Goal: Ask a question: Seek information or help from site administrators or community

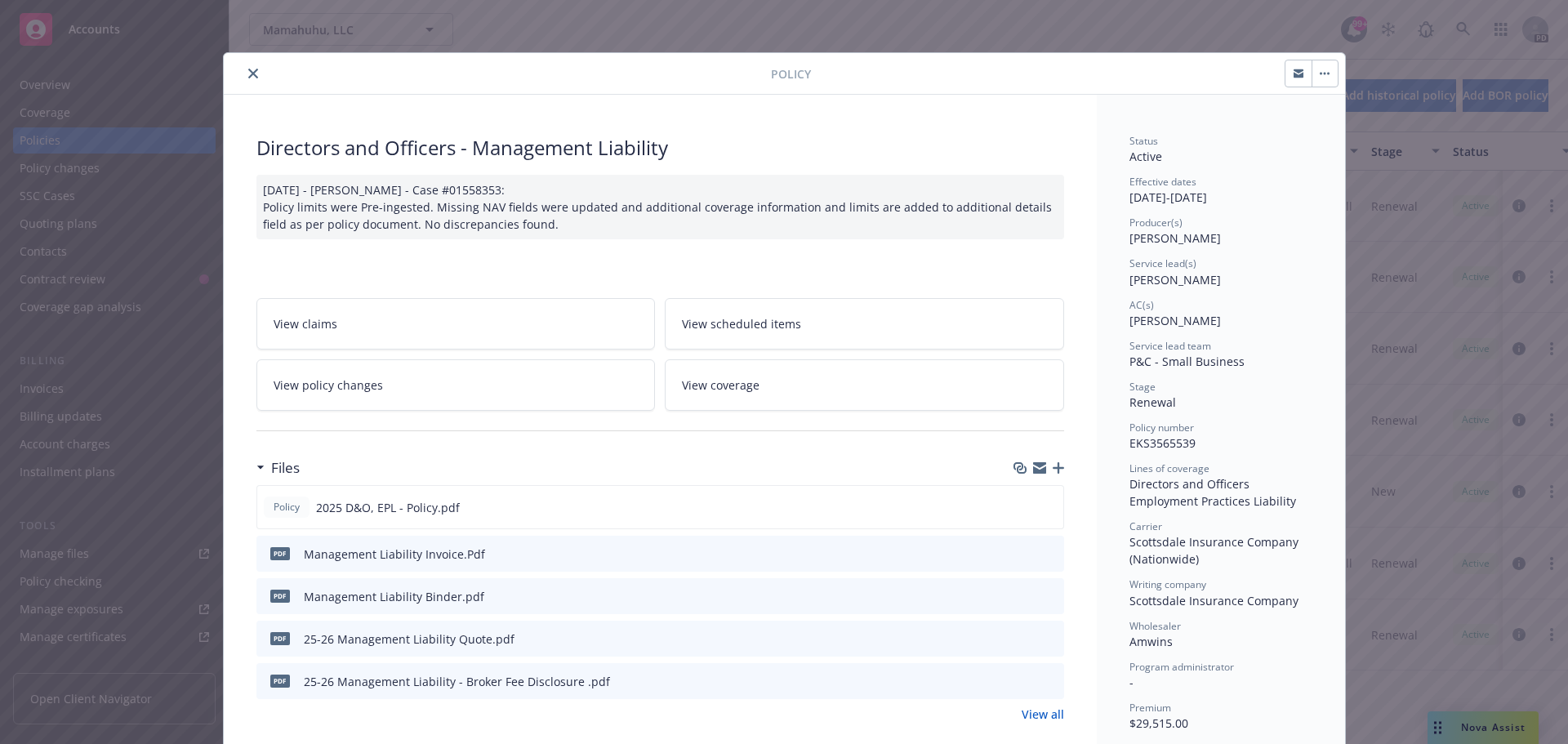
click at [248, 71] on icon "close" at bounding box center [252, 73] width 10 height 10
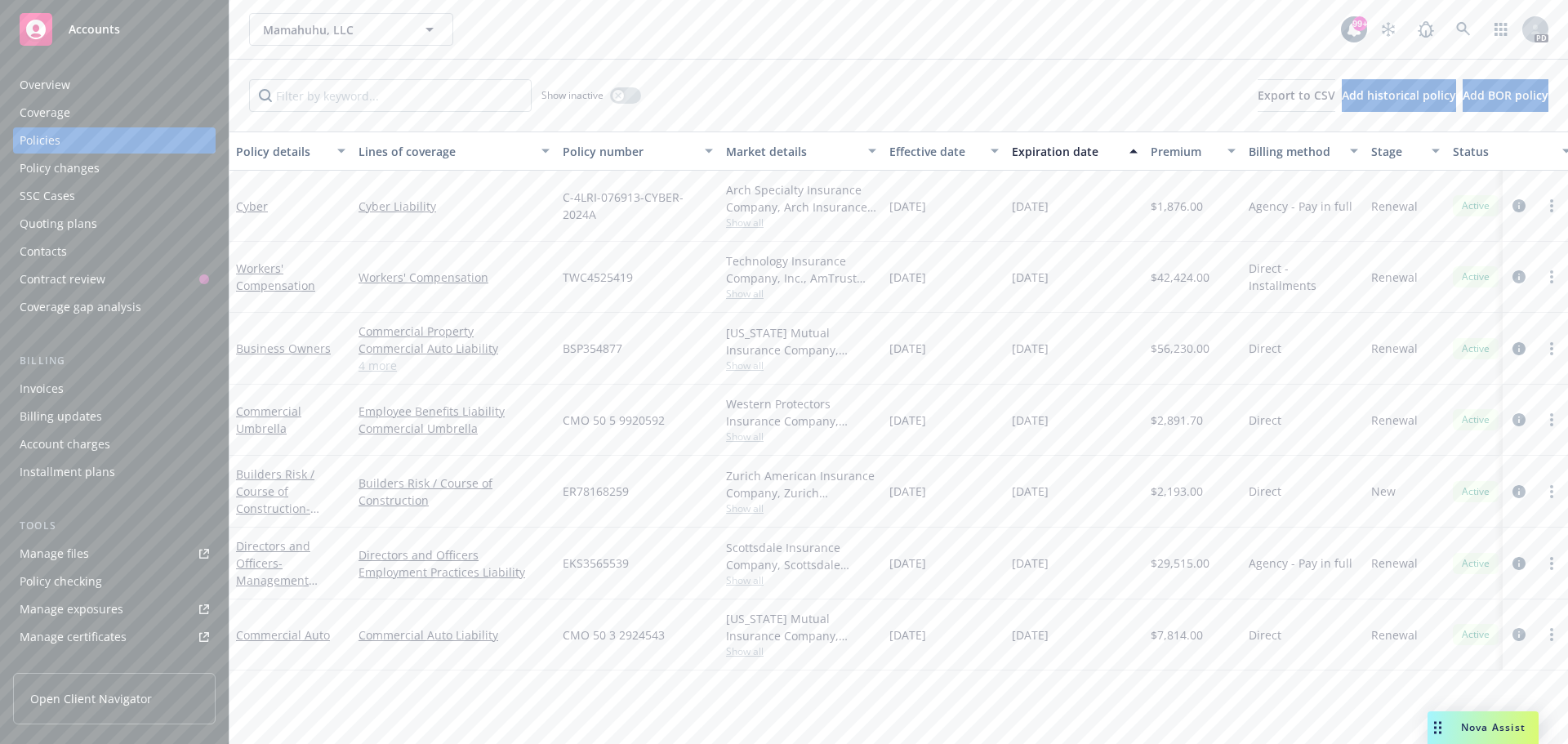
click at [1475, 726] on span "Nova Assist" at bounding box center [1492, 726] width 64 height 14
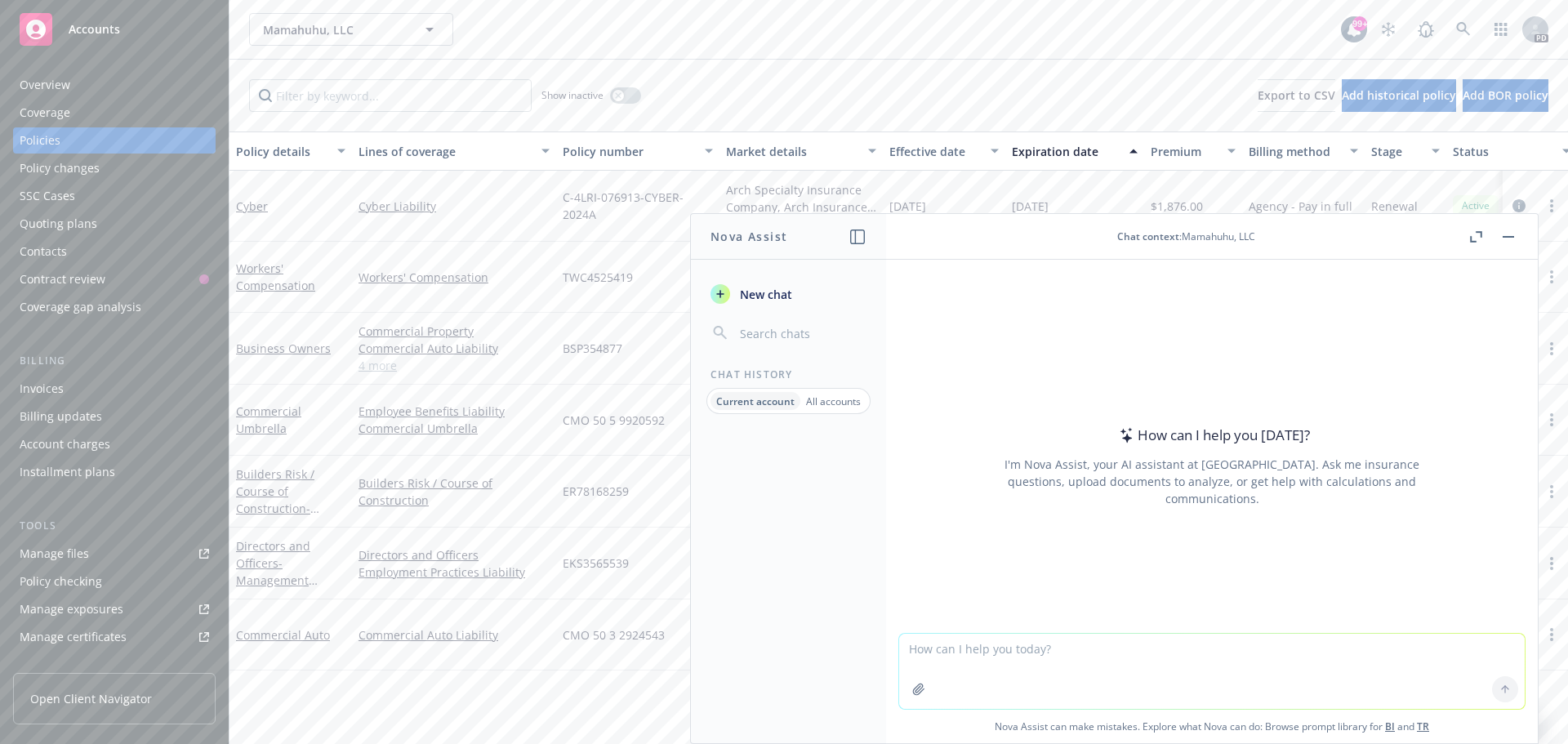
click at [1030, 324] on div "How can I help you [DATE]? I'm Nova Assist, your AI assistant at Newfront. Ask …" at bounding box center [1212, 446] width 652 height 373
click at [992, 673] on textarea at bounding box center [1212, 671] width 626 height 75
type textarea "who is our workers compensation carrier"
